Goal: Information Seeking & Learning: Learn about a topic

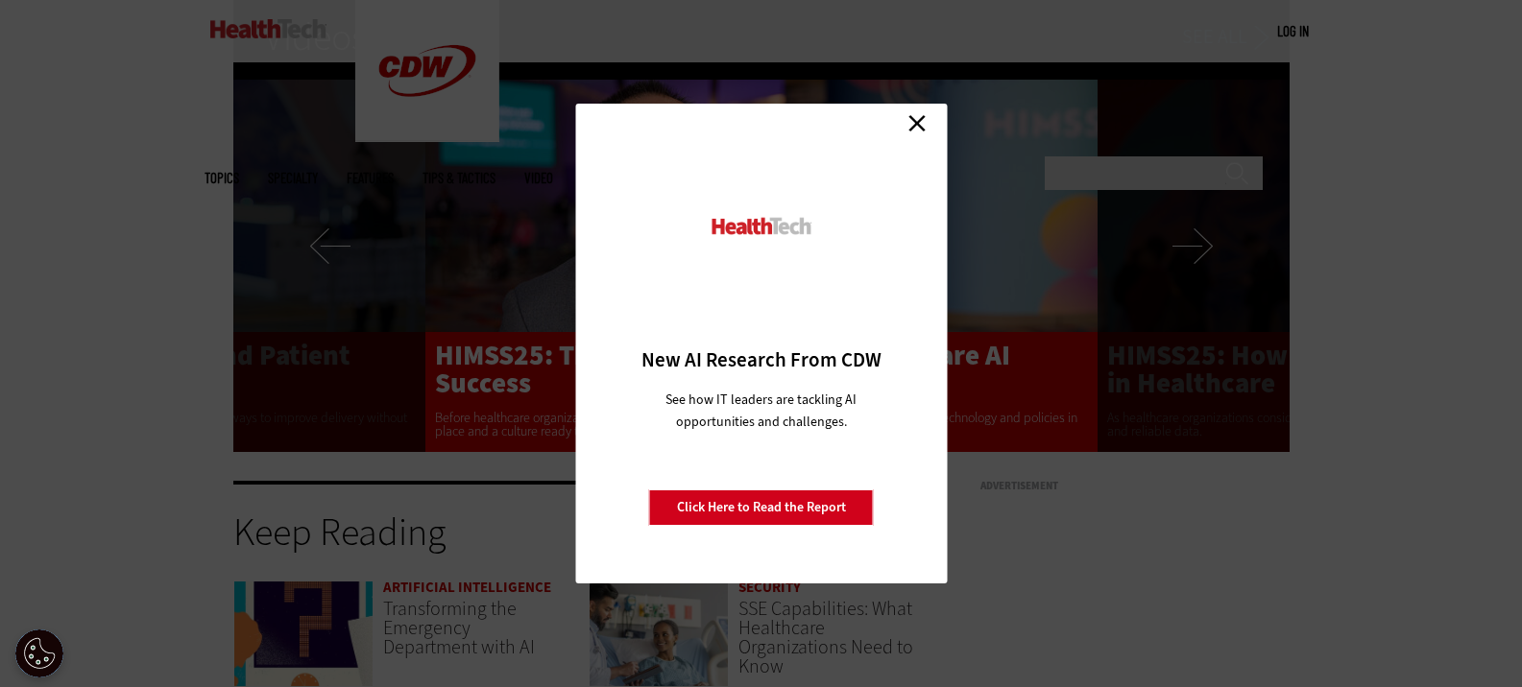
scroll to position [3830, 0]
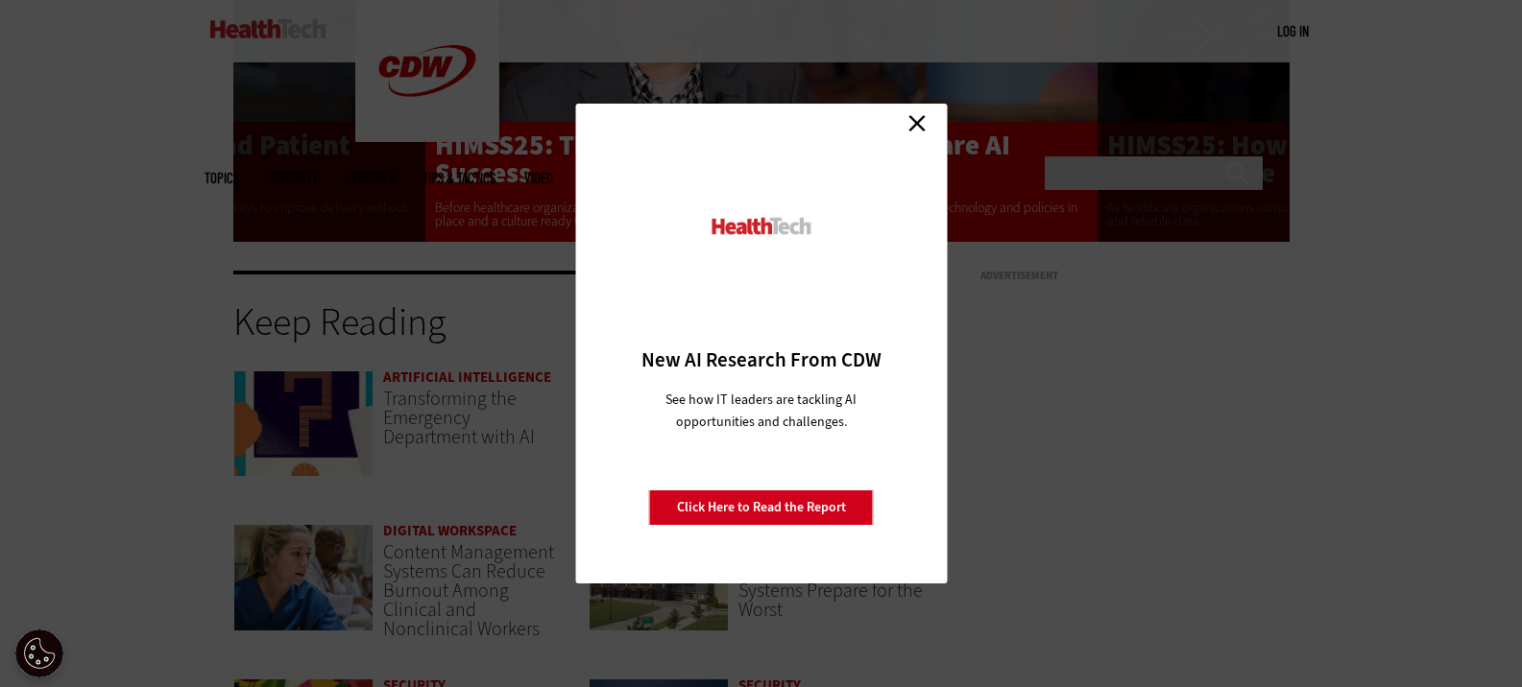
click at [915, 125] on link "Close" at bounding box center [916, 122] width 29 height 29
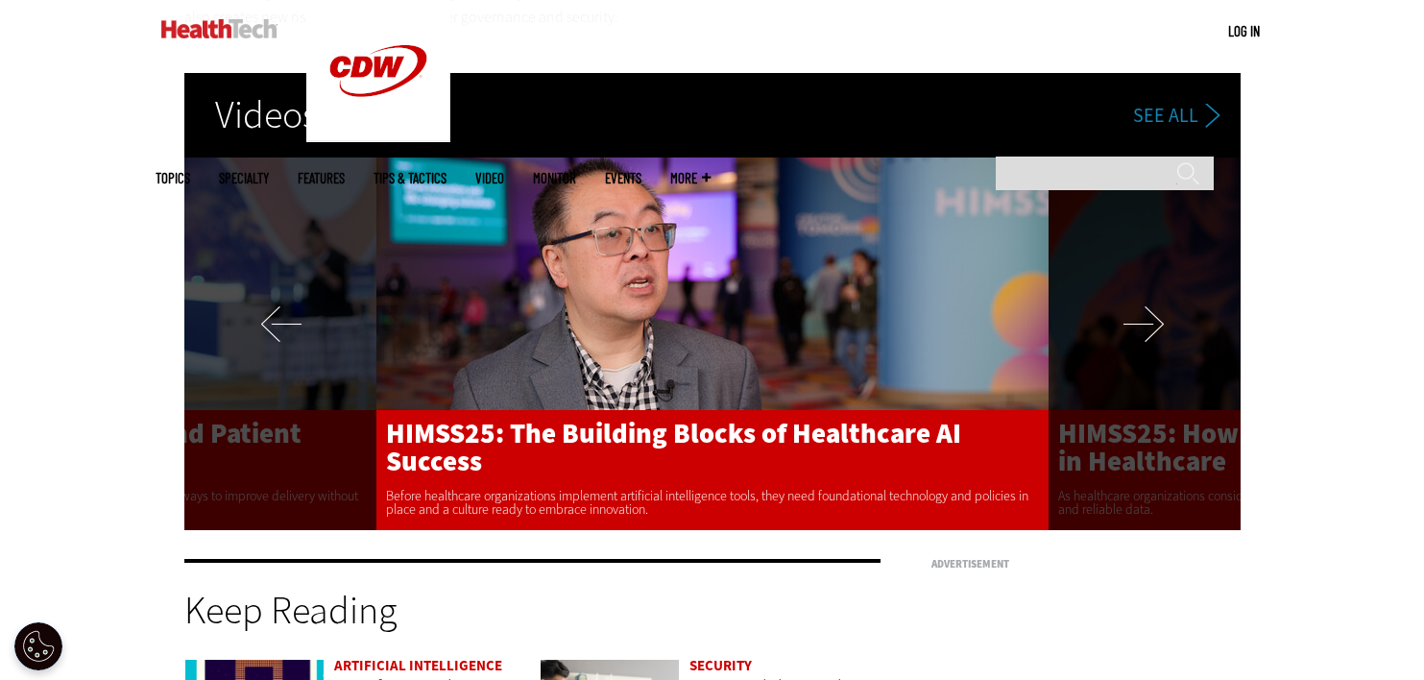
scroll to position [0, 0]
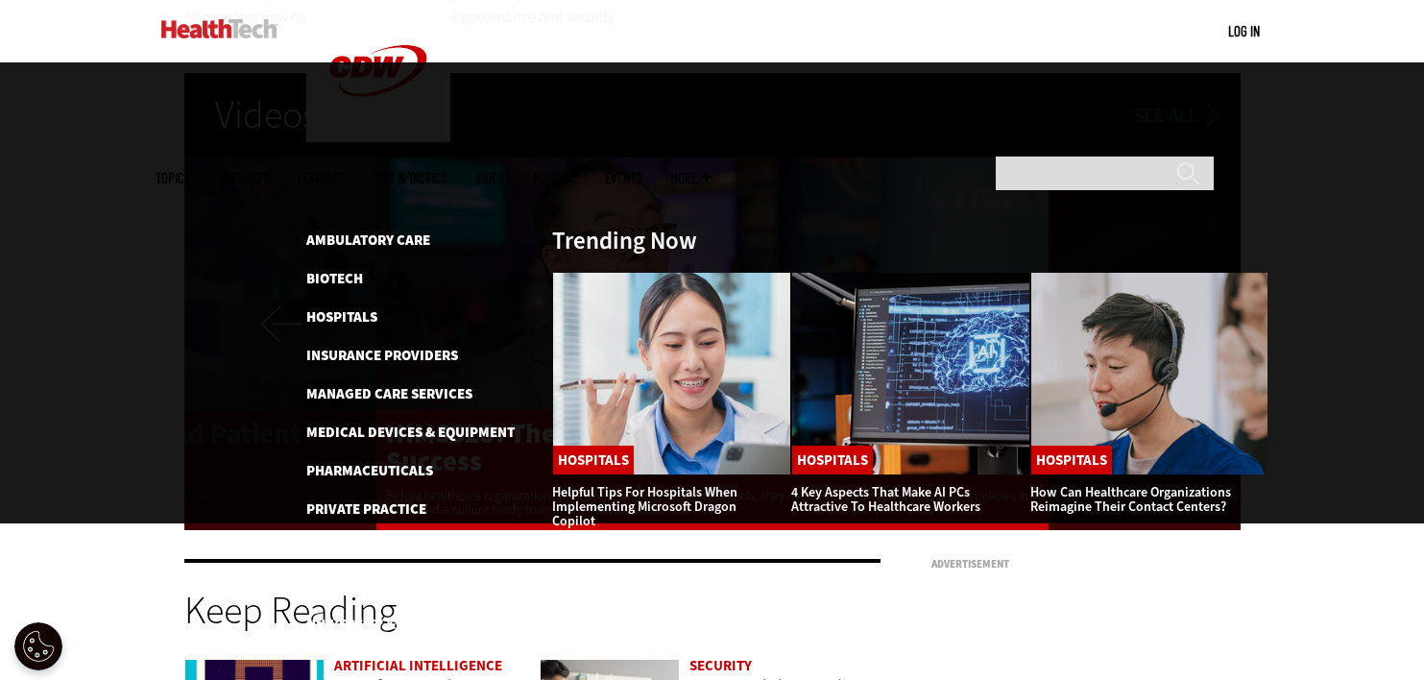
click at [345, 171] on link "Features" at bounding box center [321, 178] width 47 height 14
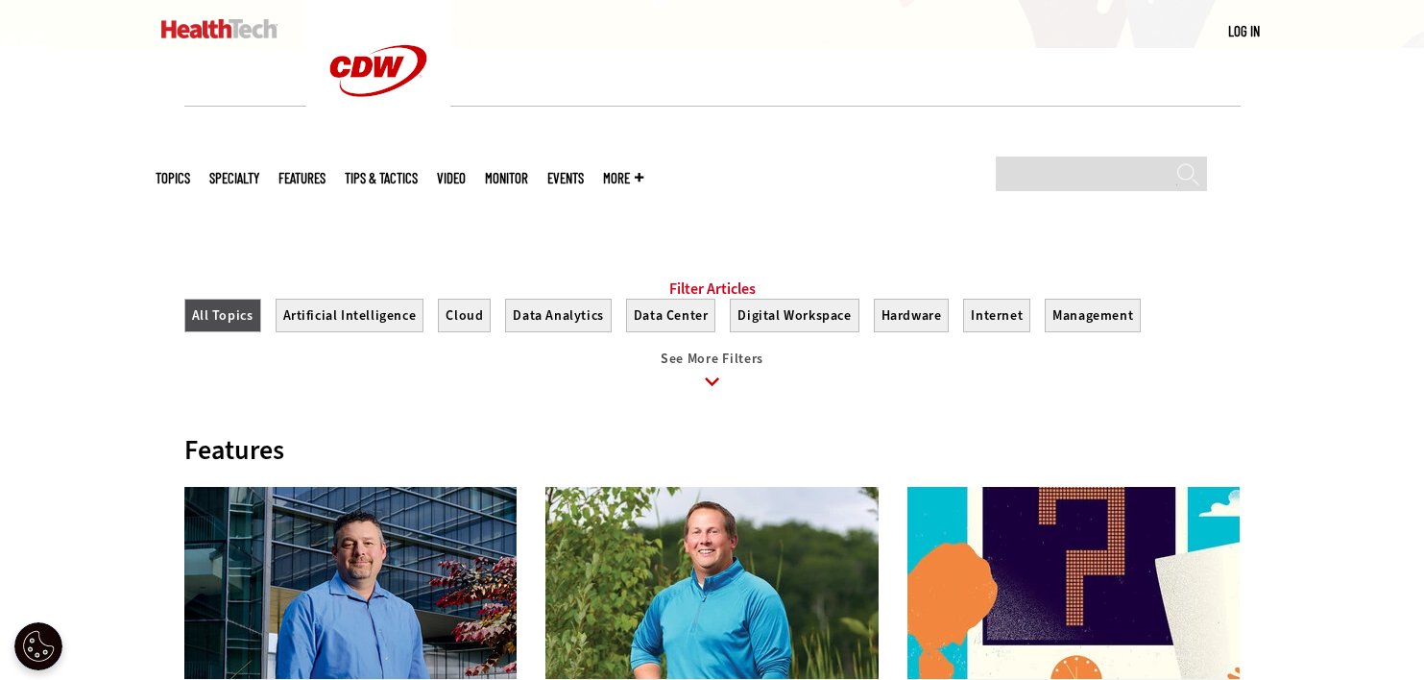
click at [721, 390] on icon at bounding box center [712, 382] width 44 height 44
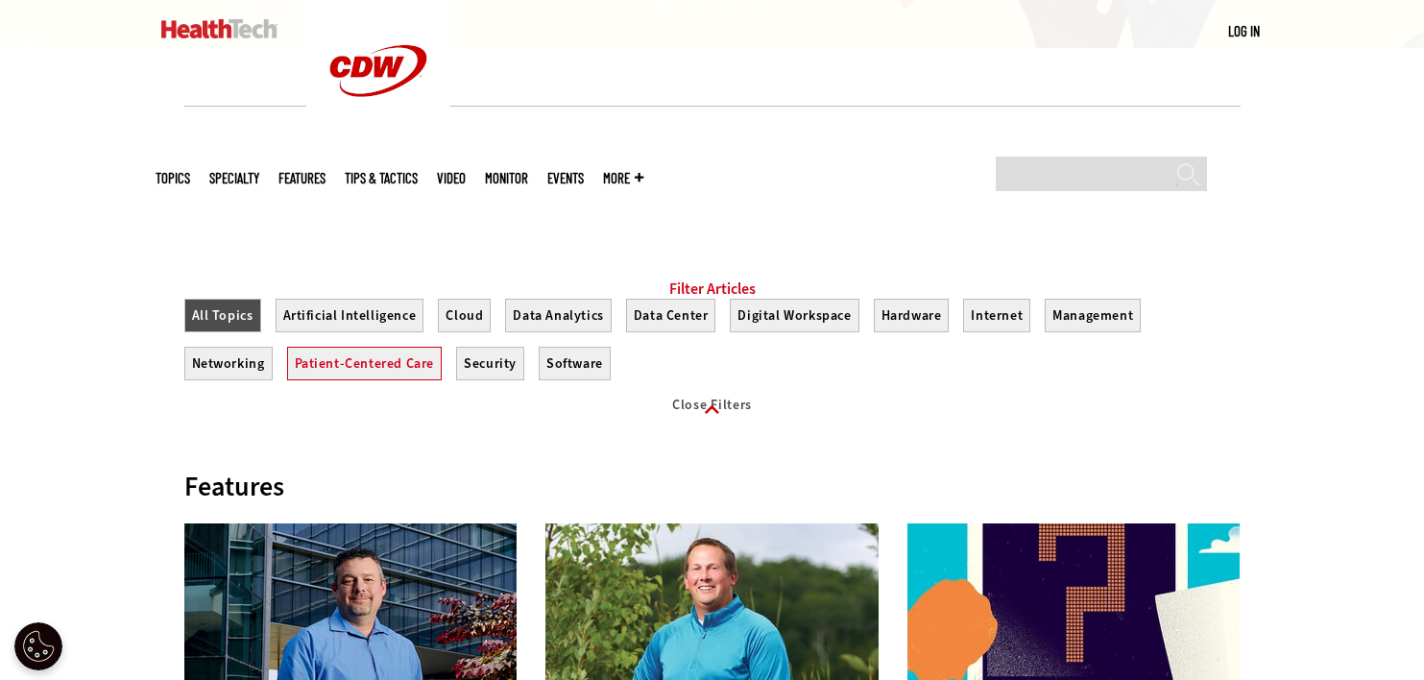
click at [418, 375] on button "Patient-Centered Care" at bounding box center [365, 364] width 156 height 34
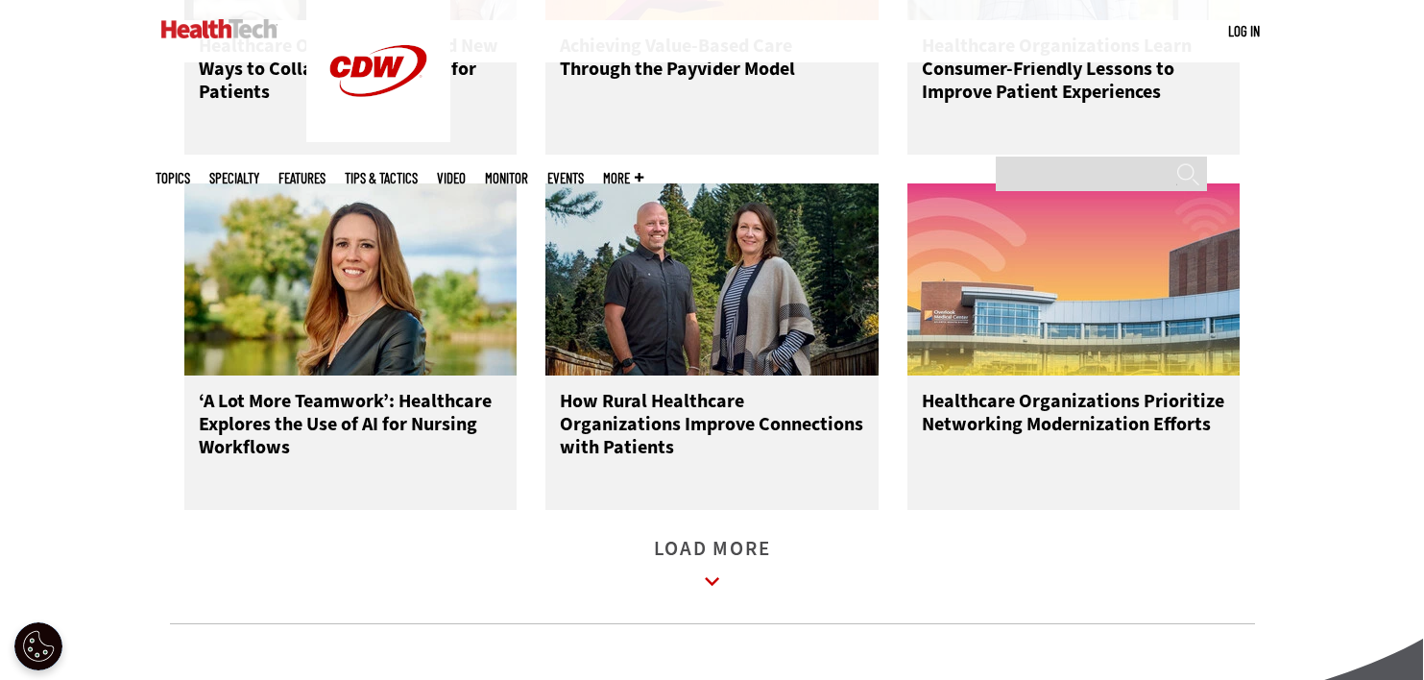
scroll to position [2592, 0]
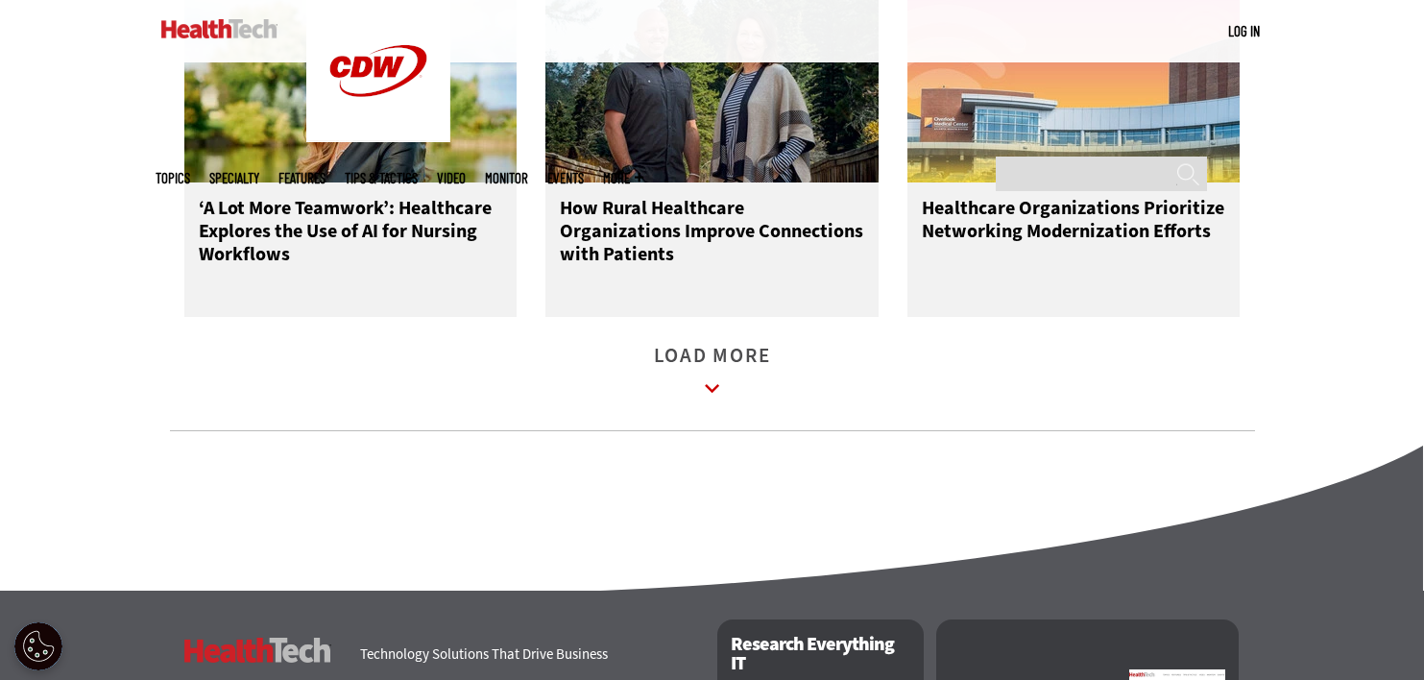
click at [707, 402] on icon at bounding box center [712, 389] width 44 height 44
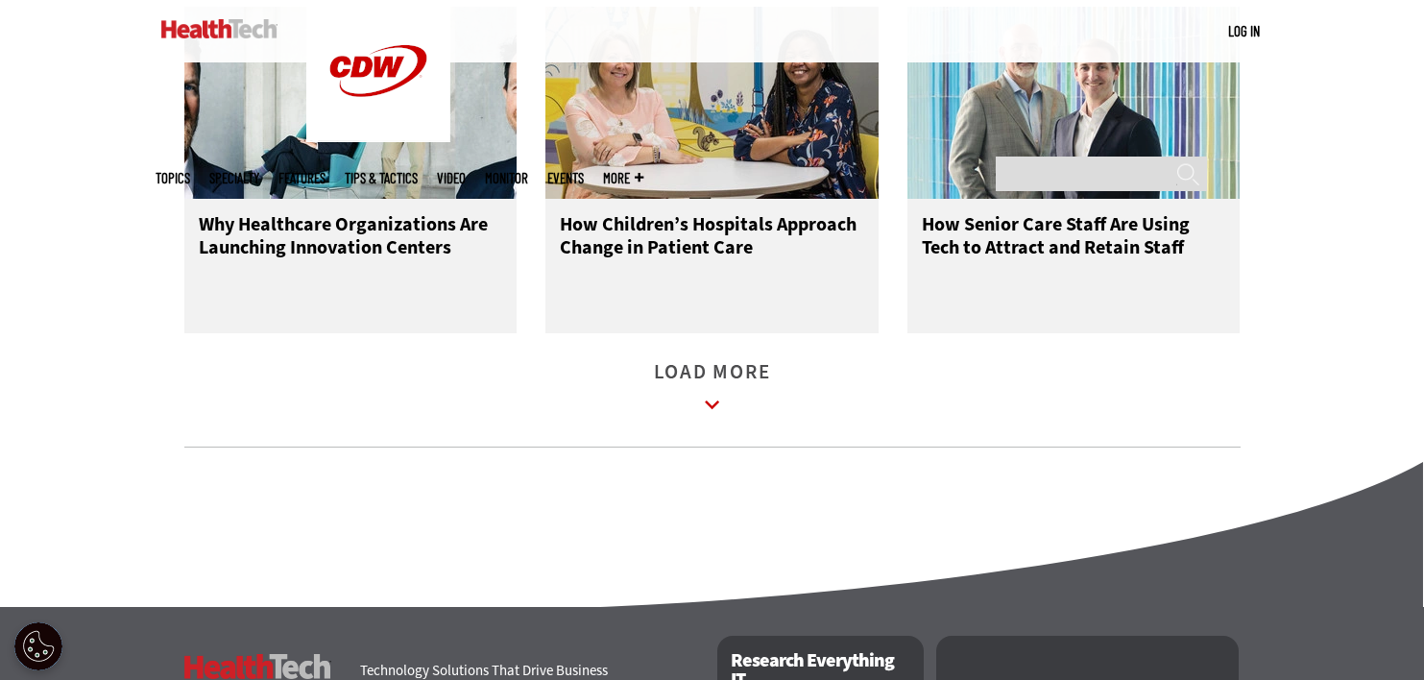
scroll to position [3648, 0]
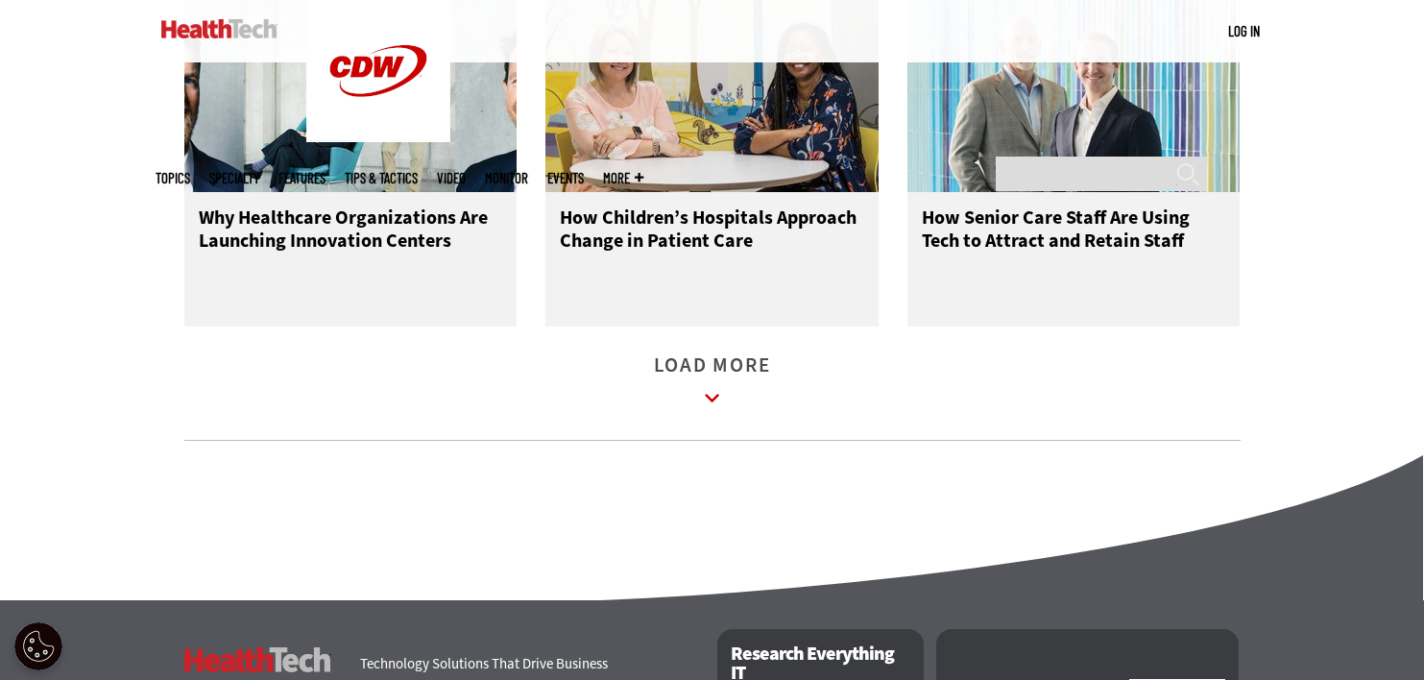
click at [700, 383] on link "Load More" at bounding box center [712, 384] width 117 height 53
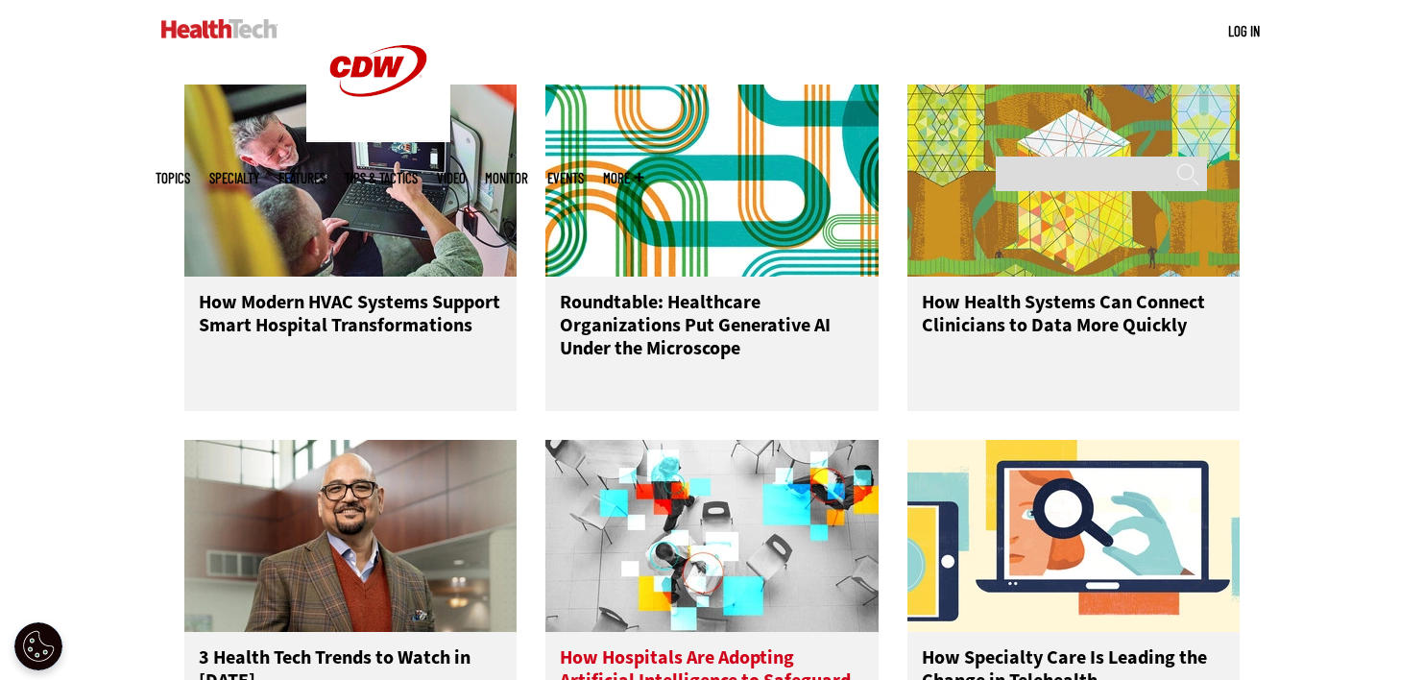
scroll to position [4320, 0]
